Goal: Transaction & Acquisition: Purchase product/service

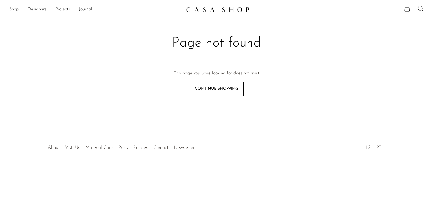
click at [13, 9] on link "Shop" at bounding box center [14, 9] width 10 height 7
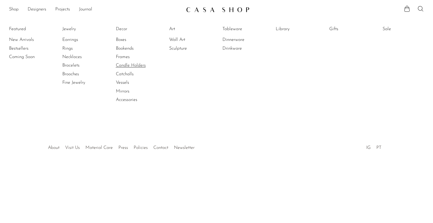
click at [129, 63] on link "Candle Holders" at bounding box center [137, 65] width 42 height 6
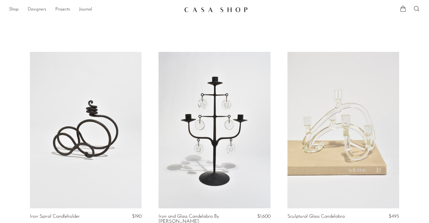
click at [39, 8] on link "Designers" at bounding box center [37, 9] width 19 height 7
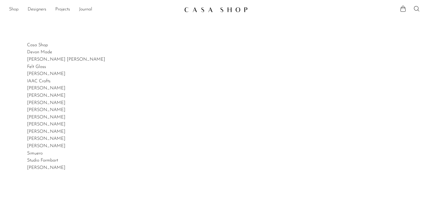
click at [14, 8] on link "Shop" at bounding box center [14, 9] width 10 height 7
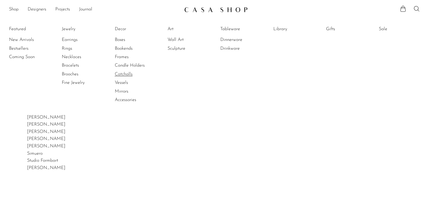
click at [129, 73] on link "Catchalls" at bounding box center [136, 74] width 42 height 6
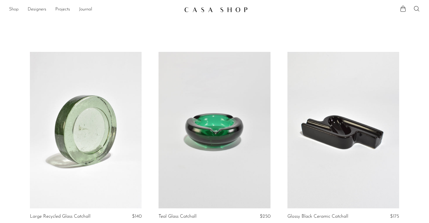
click at [17, 10] on link "Shop" at bounding box center [14, 9] width 10 height 7
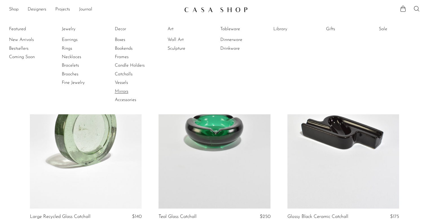
click at [125, 92] on link "Mirrors" at bounding box center [136, 91] width 42 height 6
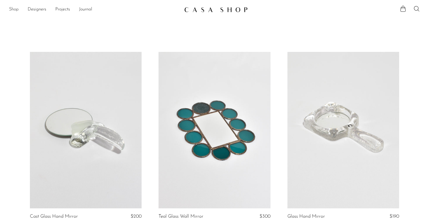
click at [17, 10] on link "Shop" at bounding box center [14, 9] width 10 height 7
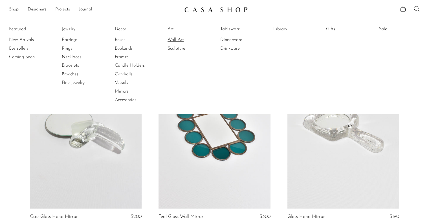
click at [179, 40] on link "Wall Art" at bounding box center [188, 40] width 42 height 6
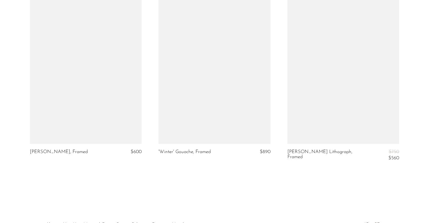
scroll to position [795, 0]
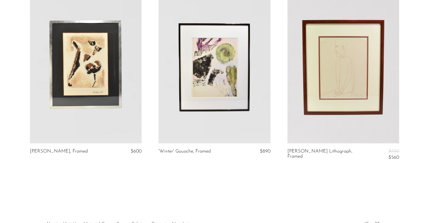
click at [90, 81] on link at bounding box center [86, 65] width 112 height 156
